Goal: Information Seeking & Learning: Learn about a topic

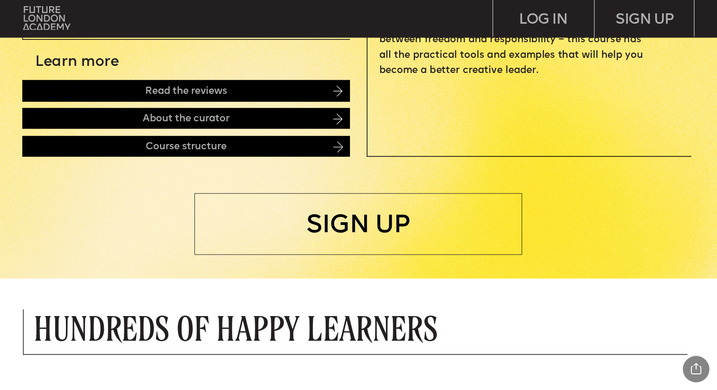
scroll to position [265, 0]
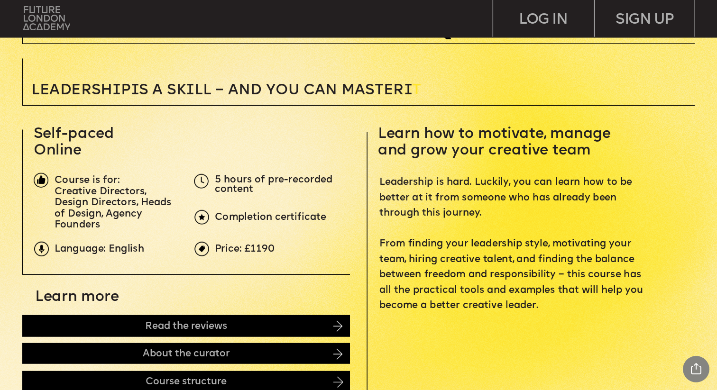
click at [44, 19] on img at bounding box center [46, 18] width 47 height 24
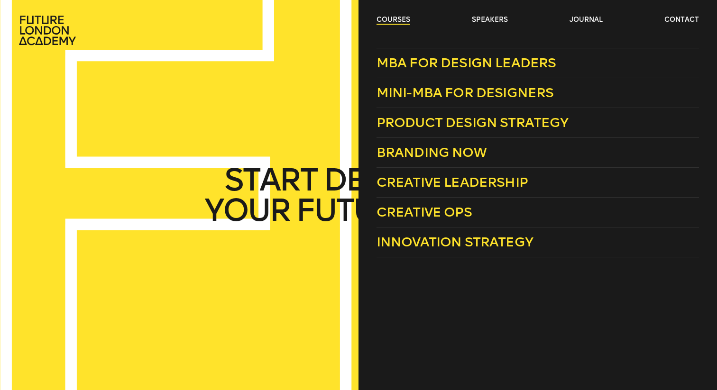
click at [392, 19] on link "courses" at bounding box center [393, 19] width 34 height 9
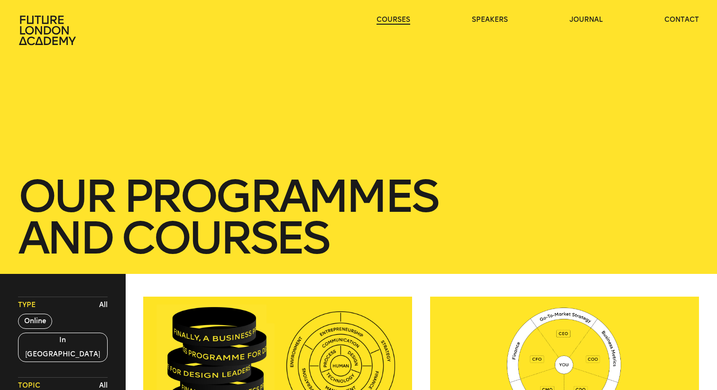
click at [392, 19] on link "courses" at bounding box center [393, 19] width 34 height 9
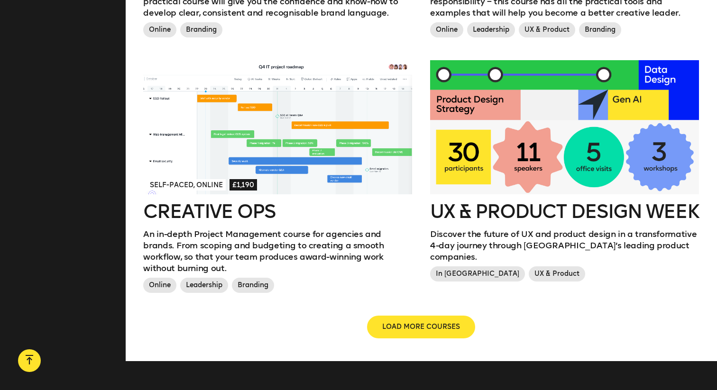
scroll to position [1027, 0]
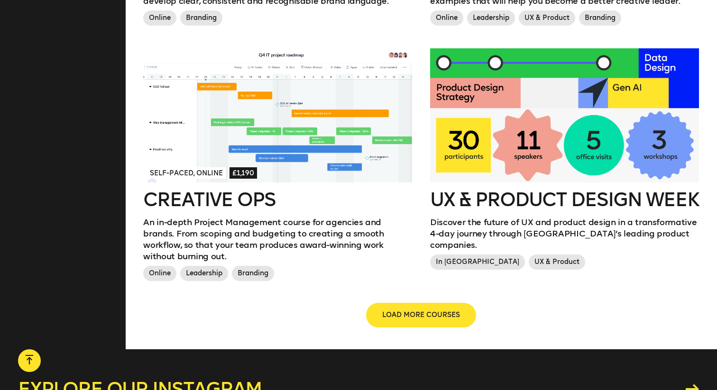
click at [421, 304] on button "LOAD MORE COURSES" at bounding box center [421, 315] width 108 height 23
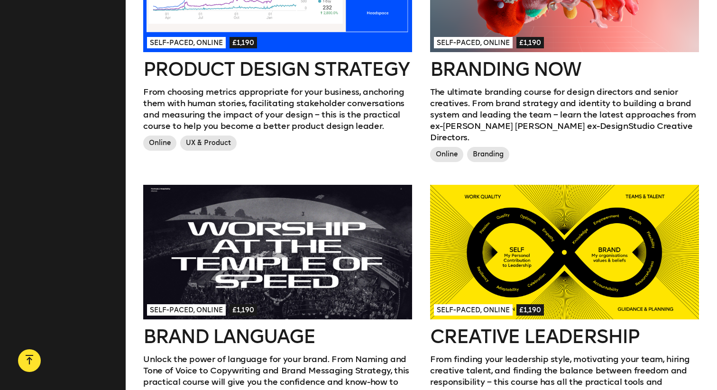
scroll to position [0, 0]
